Goal: Information Seeking & Learning: Learn about a topic

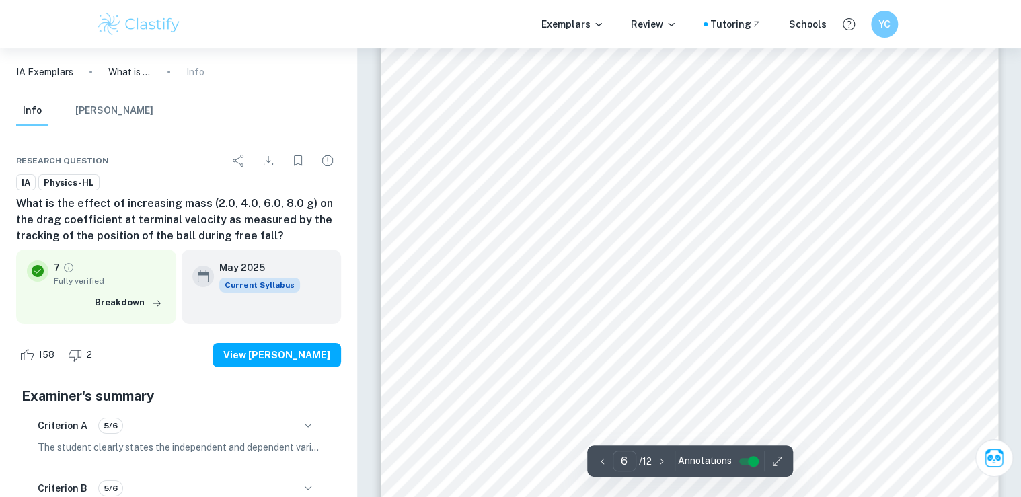
scroll to position [4764, 0]
click at [537, 262] on div "6 Experiment raw data Mass of water added ÿ ± 0.01 [g] Terminal velocity Trial …" at bounding box center [689, 233] width 617 height 874
click at [850, 312] on div "6 Experiment raw data Mass of water added ÿ ± 0.01 [g] Terminal velocity Trial …" at bounding box center [689, 233] width 617 height 874
click at [857, 434] on div "6 Experiment raw data Mass of water added ÿ ± 0.01 [g] Terminal velocity Trial …" at bounding box center [689, 233] width 617 height 874
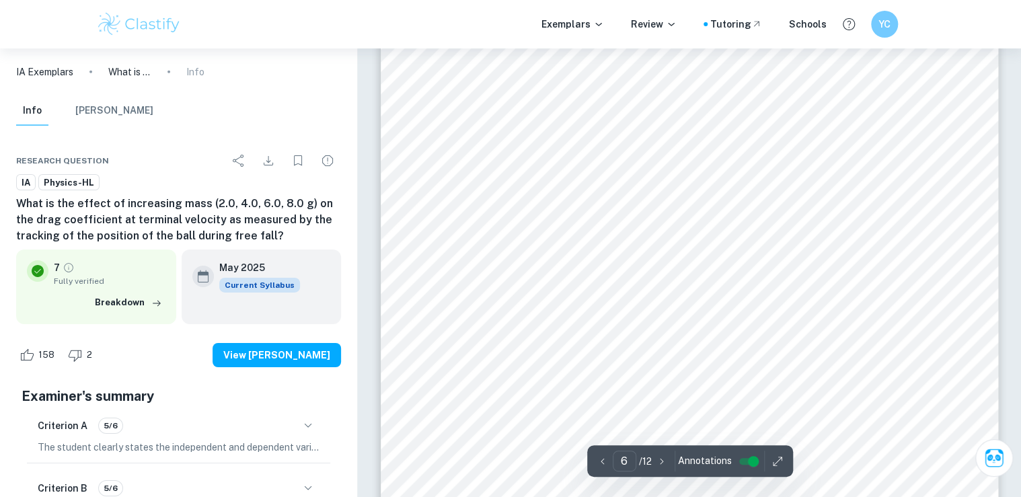
click at [851, 475] on span "All values in the table were formatted to 3 decimal places, except the values f…" at bounding box center [688, 477] width 467 height 13
click at [850, 473] on span "All values in the table were formatted to 3 decimal places, except the values f…" at bounding box center [688, 477] width 467 height 13
drag, startPoint x: 847, startPoint y: 468, endPoint x: 841, endPoint y: 458, distance: 11.8
click at [847, 465] on div "6 Experiment raw data Mass of water added ÿ ± 0.01 [g] Terminal velocity Trial …" at bounding box center [689, 287] width 617 height 874
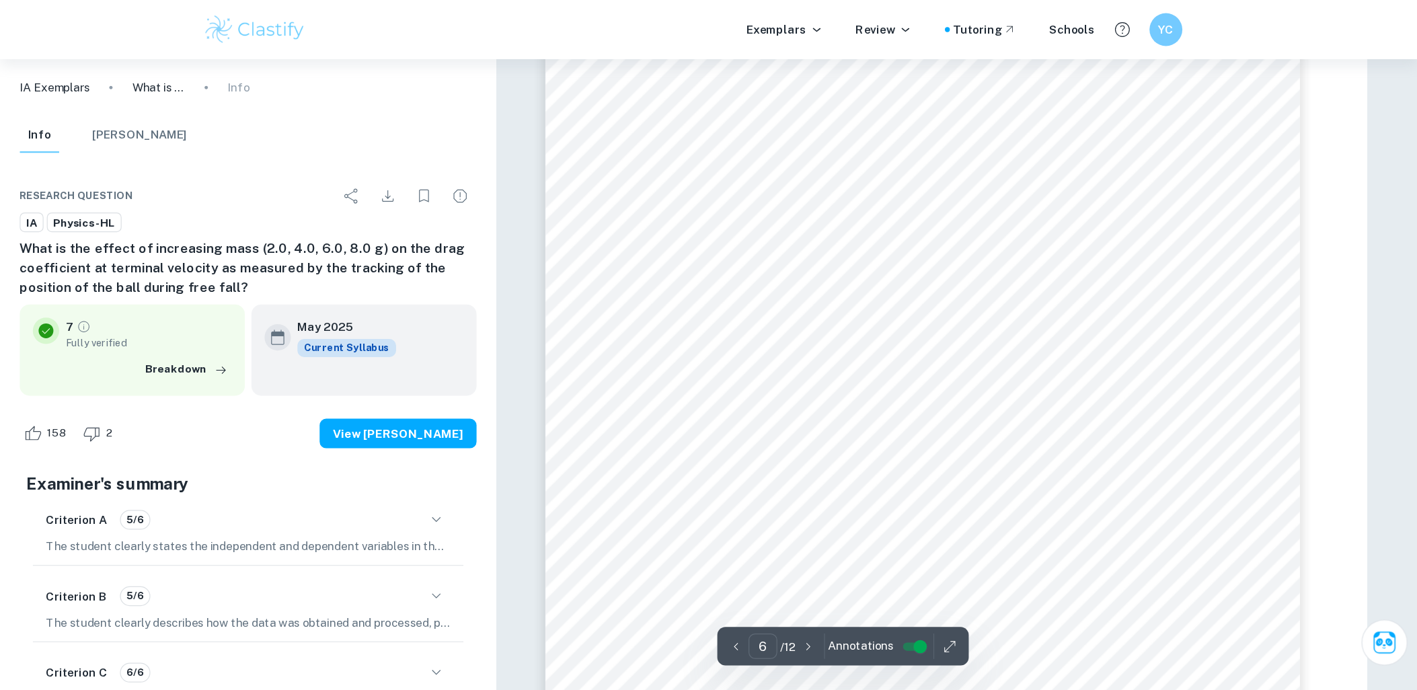
scroll to position [4969, 0]
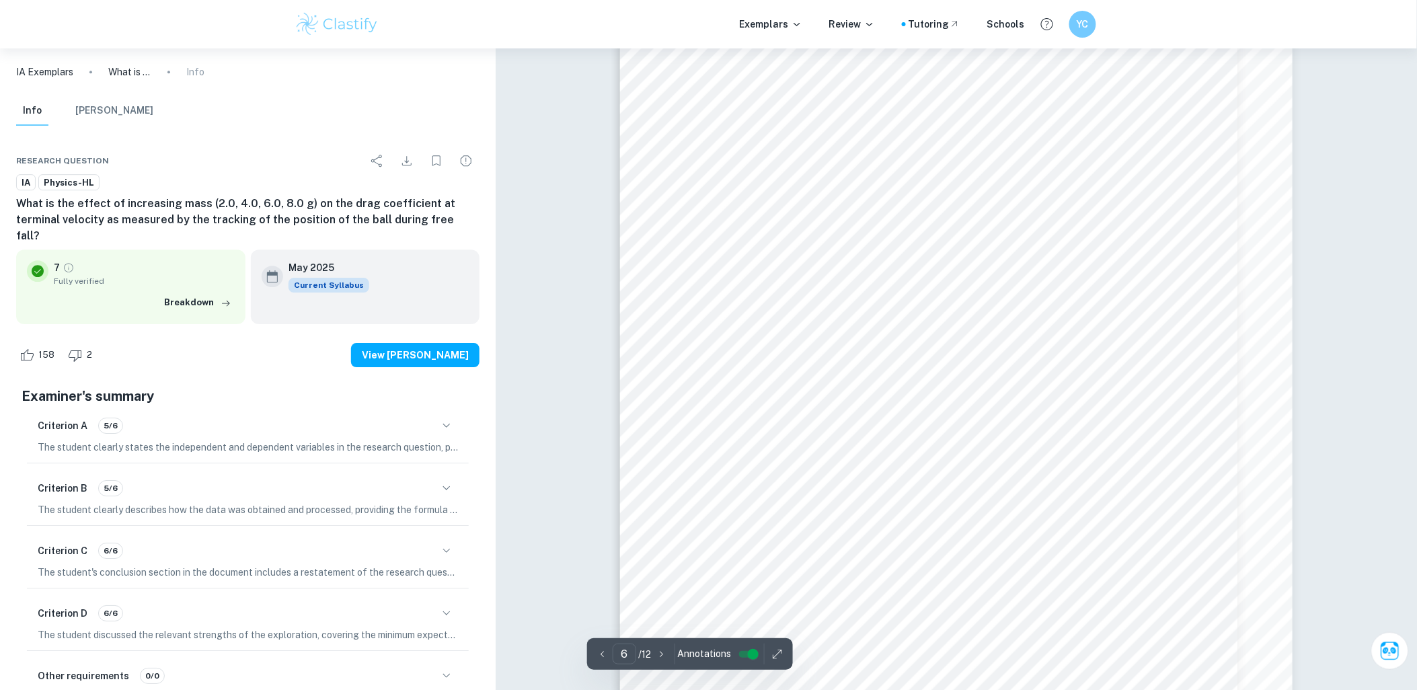
drag, startPoint x: 1346, startPoint y: 516, endPoint x: 1339, endPoint y: 521, distance: 8.6
drag, startPoint x: 1268, startPoint y: 365, endPoint x: 1252, endPoint y: 350, distance: 21.4
click at [1020, 368] on div "6 Experiment raw data Mass of water added ÿ ± 0.01 [g] Terminal velocity Trial …" at bounding box center [956, 456] width 673 height 952
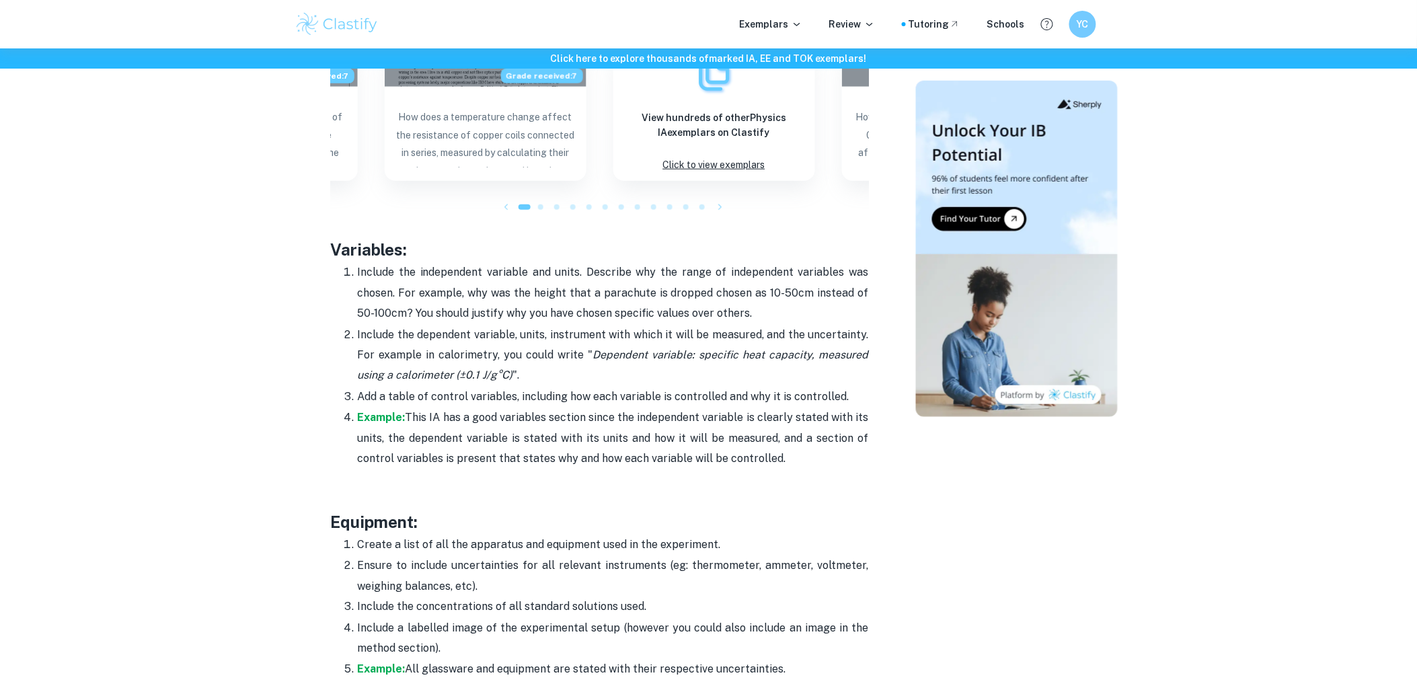
scroll to position [1920, 0]
